Goal: Check status

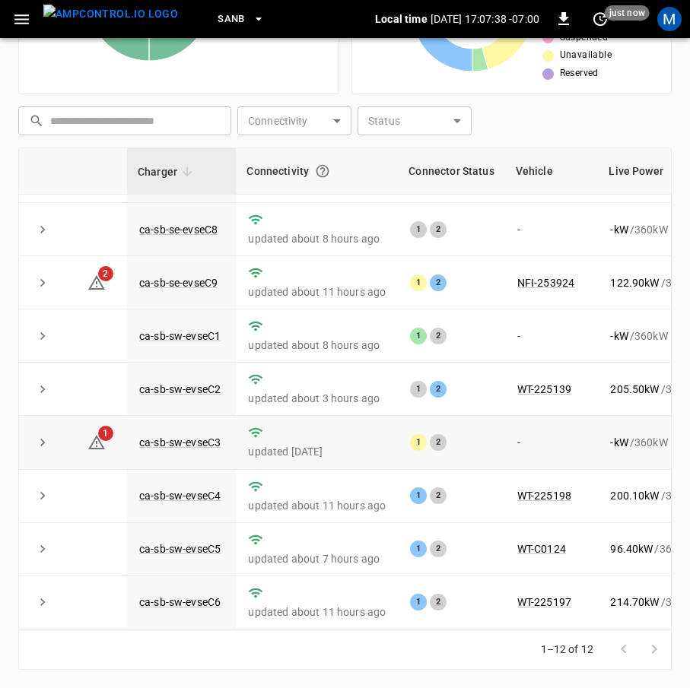
scroll to position [223, 0]
click at [200, 327] on link "ca-sb-sw-evseC1" at bounding box center [179, 336] width 87 height 18
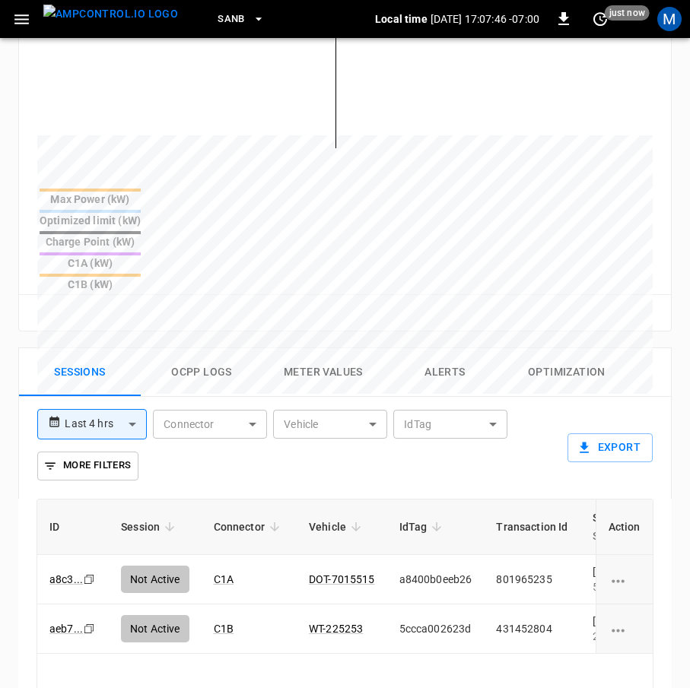
scroll to position [940, 0]
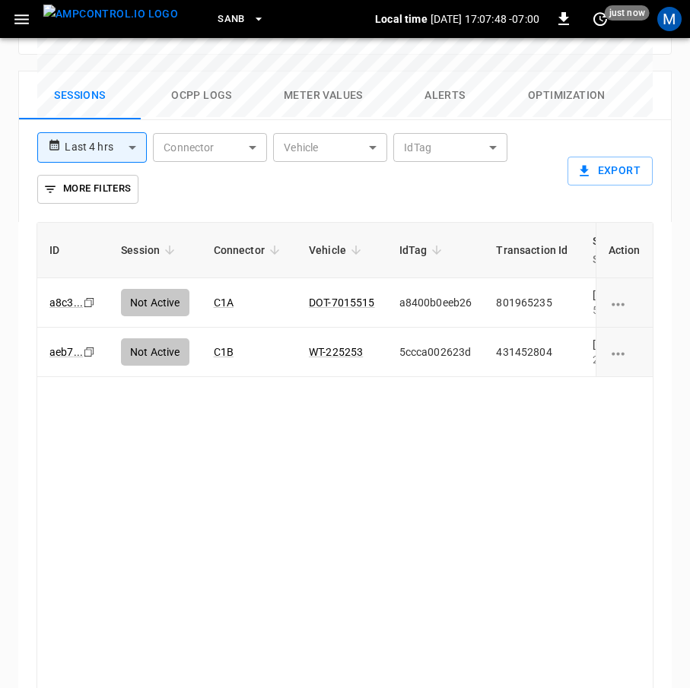
drag, startPoint x: 304, startPoint y: 619, endPoint x: 315, endPoint y: 619, distance: 10.6
click at [315, 619] on div "ID Session Connector Vehicle IdTag Transaction Id Start Time Start SoC End Time…" at bounding box center [345, 463] width 617 height 482
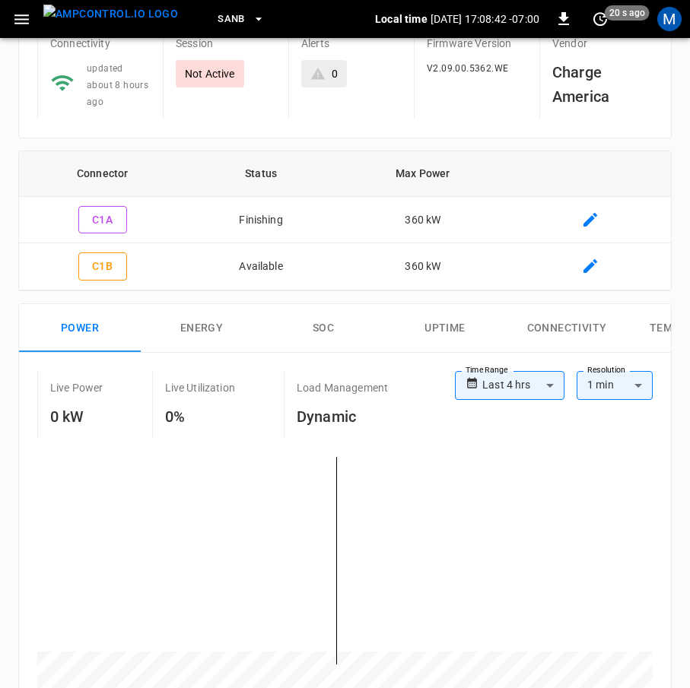
scroll to position [0, 0]
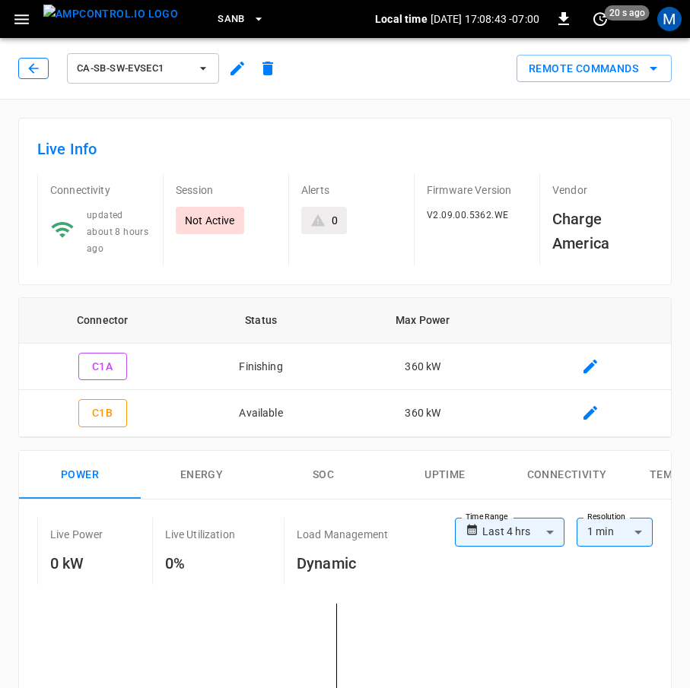
click at [34, 66] on icon "button" at bounding box center [33, 68] width 15 height 15
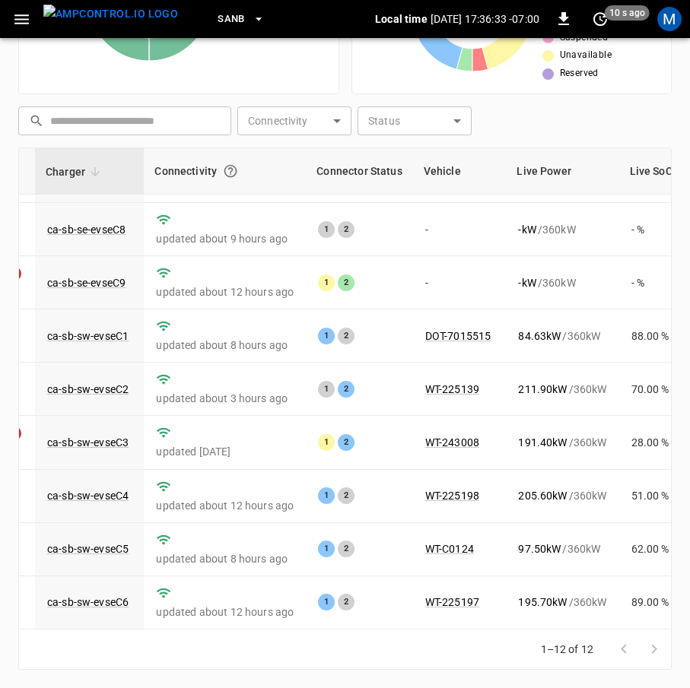
scroll to position [223, 84]
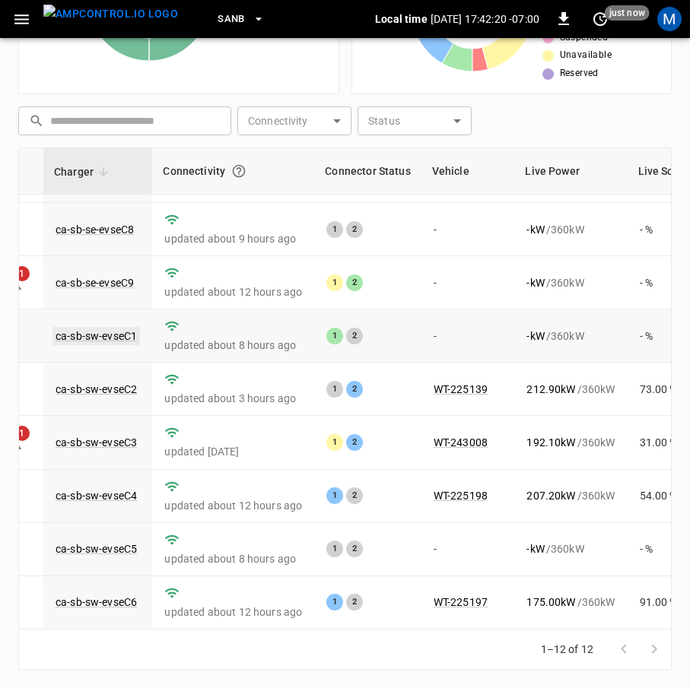
click at [113, 327] on link "ca-sb-sw-evseC1" at bounding box center [95, 336] width 87 height 18
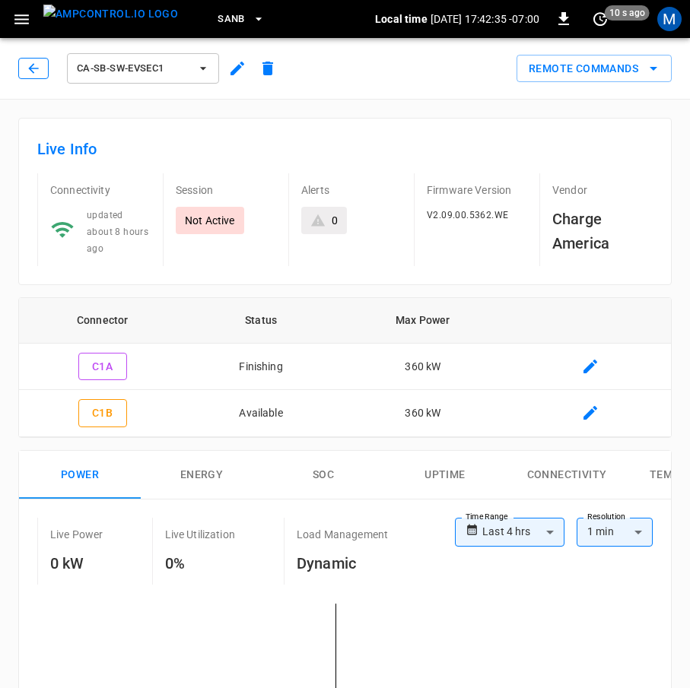
click at [36, 78] on button "button" at bounding box center [33, 68] width 30 height 21
